Goal: Information Seeking & Learning: Learn about a topic

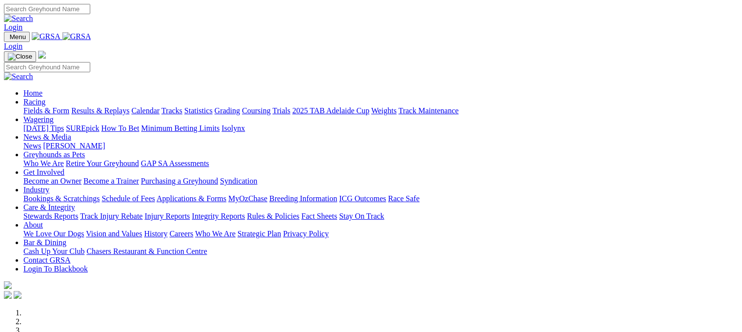
click at [45, 98] on link "Racing" at bounding box center [34, 102] width 22 height 8
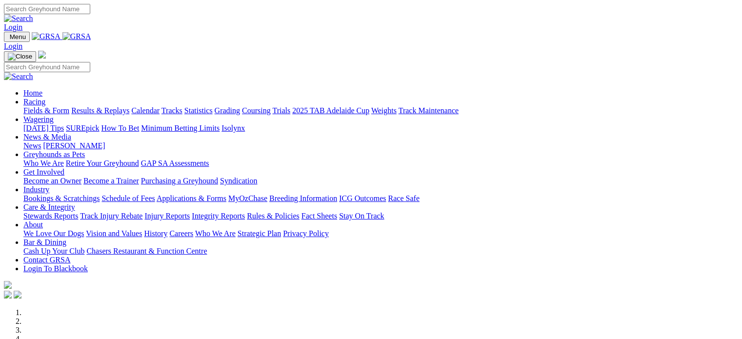
click at [45, 98] on link "Racing" at bounding box center [34, 102] width 22 height 8
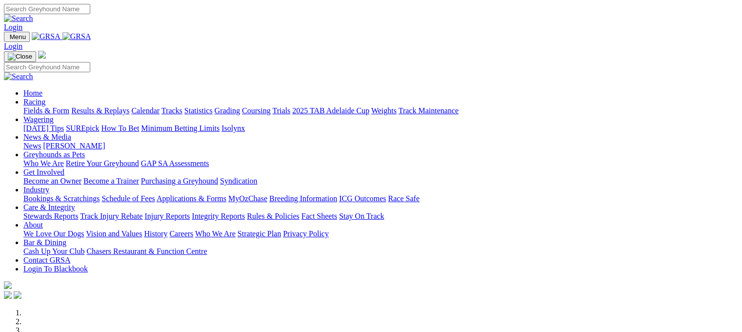
click at [129, 106] on link "Results & Replays" at bounding box center [100, 110] width 58 height 8
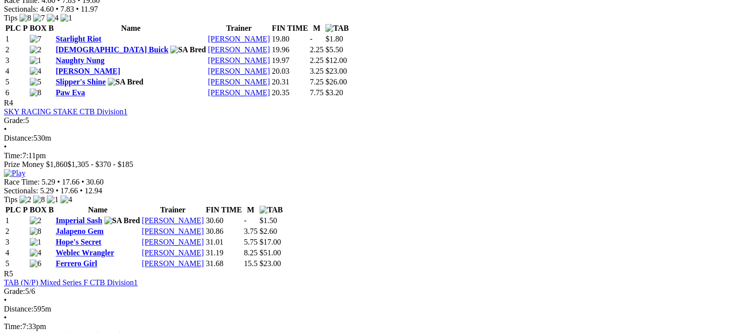
scroll to position [917, 0]
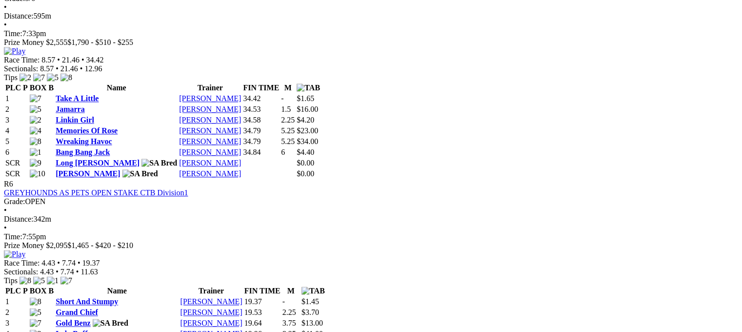
scroll to position [1211, 0]
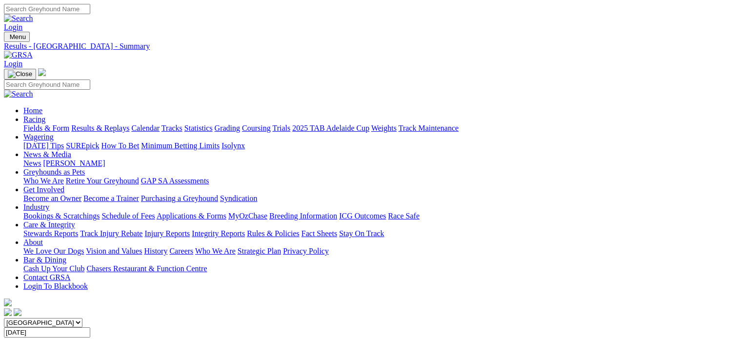
click at [75, 221] on link "Care & Integrity" at bounding box center [49, 225] width 52 height 8
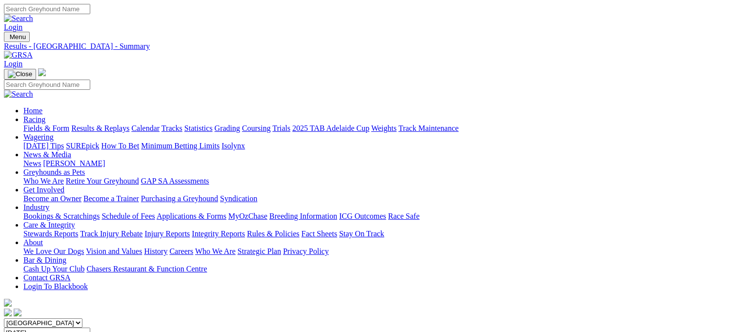
click at [75, 221] on link "Care & Integrity" at bounding box center [49, 225] width 52 height 8
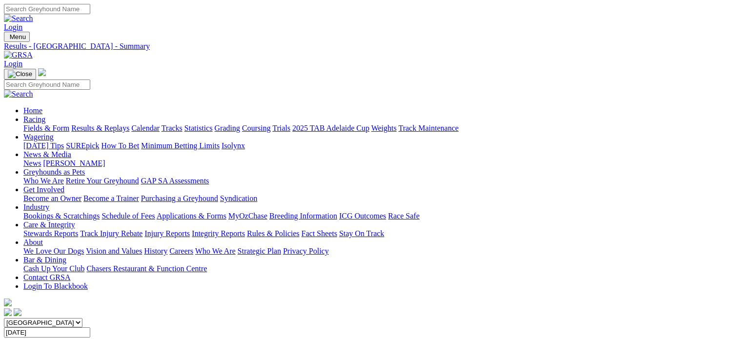
click at [245, 229] on link "Integrity Reports" at bounding box center [218, 233] width 53 height 8
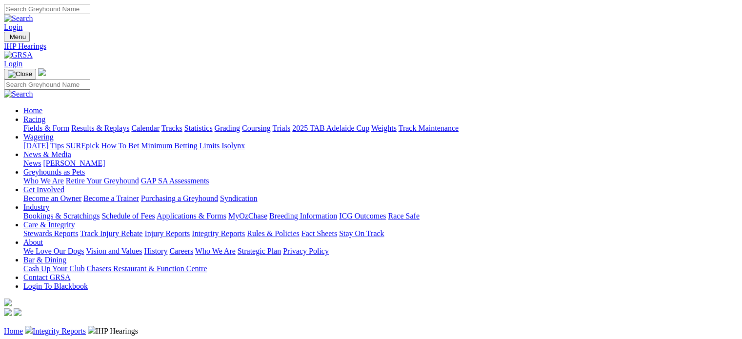
click at [86, 327] on link "Integrity Reports" at bounding box center [59, 331] width 53 height 8
